Goal: Check status

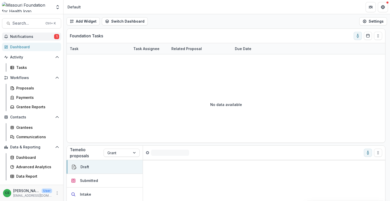
click at [40, 38] on span "Notifications" at bounding box center [32, 37] width 44 height 4
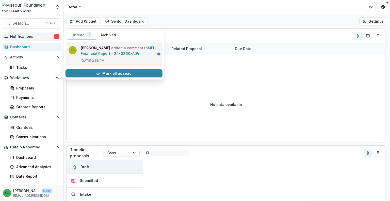
click at [124, 54] on link "MFH Financial Report - 24-0260-ADV" at bounding box center [118, 51] width 75 height 10
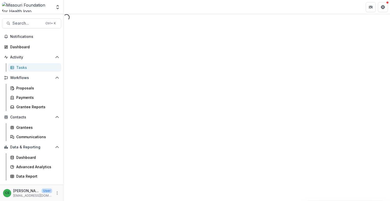
select select "********"
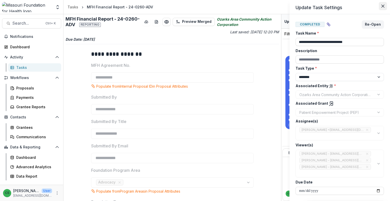
click at [383, 9] on button "Close" at bounding box center [383, 6] width 8 height 8
